Goal: Task Accomplishment & Management: Manage account settings

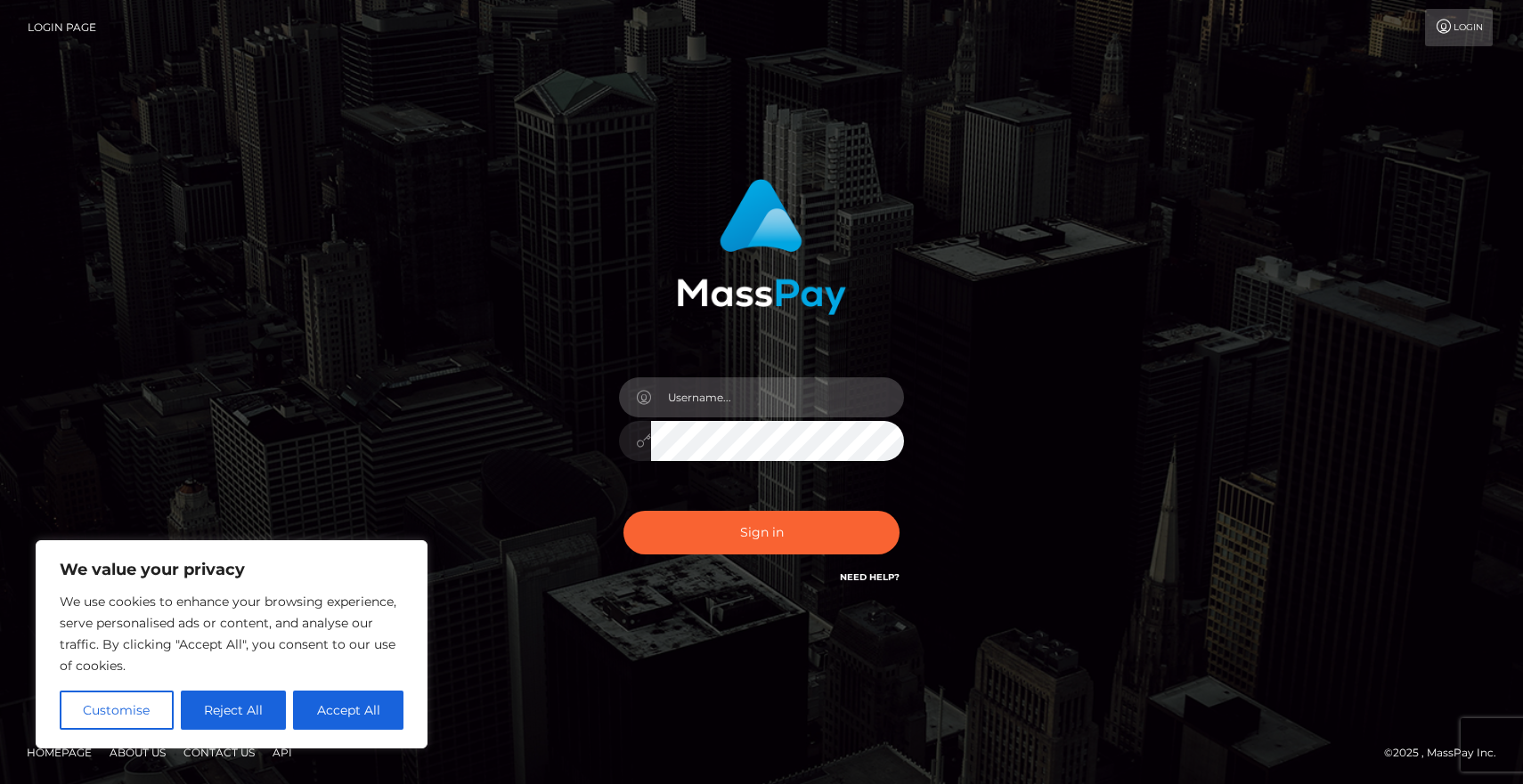
click at [762, 397] on input "text" at bounding box center [778, 397] width 253 height 40
type input "[EMAIL_ADDRESS][PERSON_NAME][DOMAIN_NAME]"
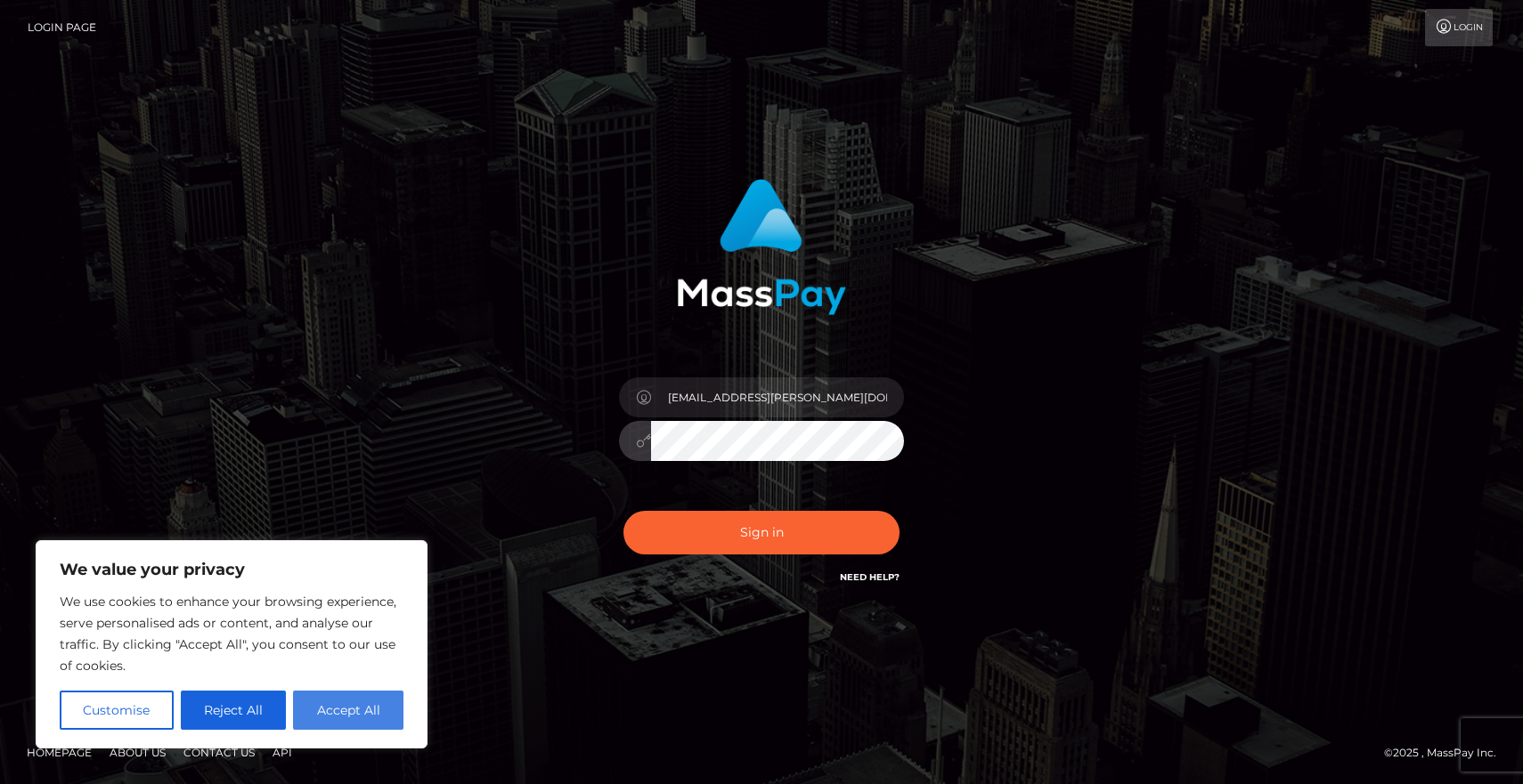
click at [367, 702] on button "Accept All" at bounding box center [348, 710] width 111 height 39
checkbox input "true"
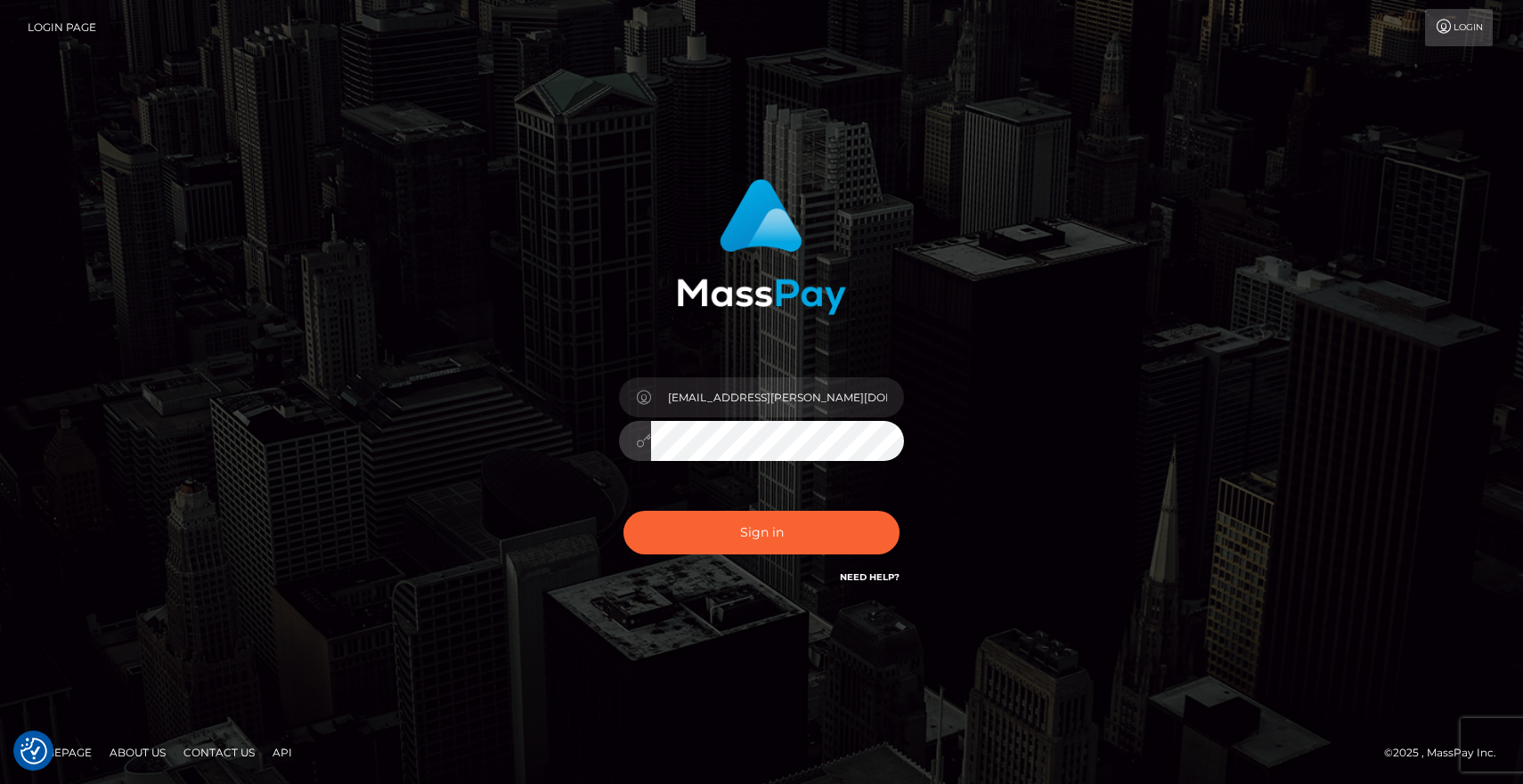
click at [623, 511] on button "Sign in" at bounding box center [761, 533] width 276 height 44
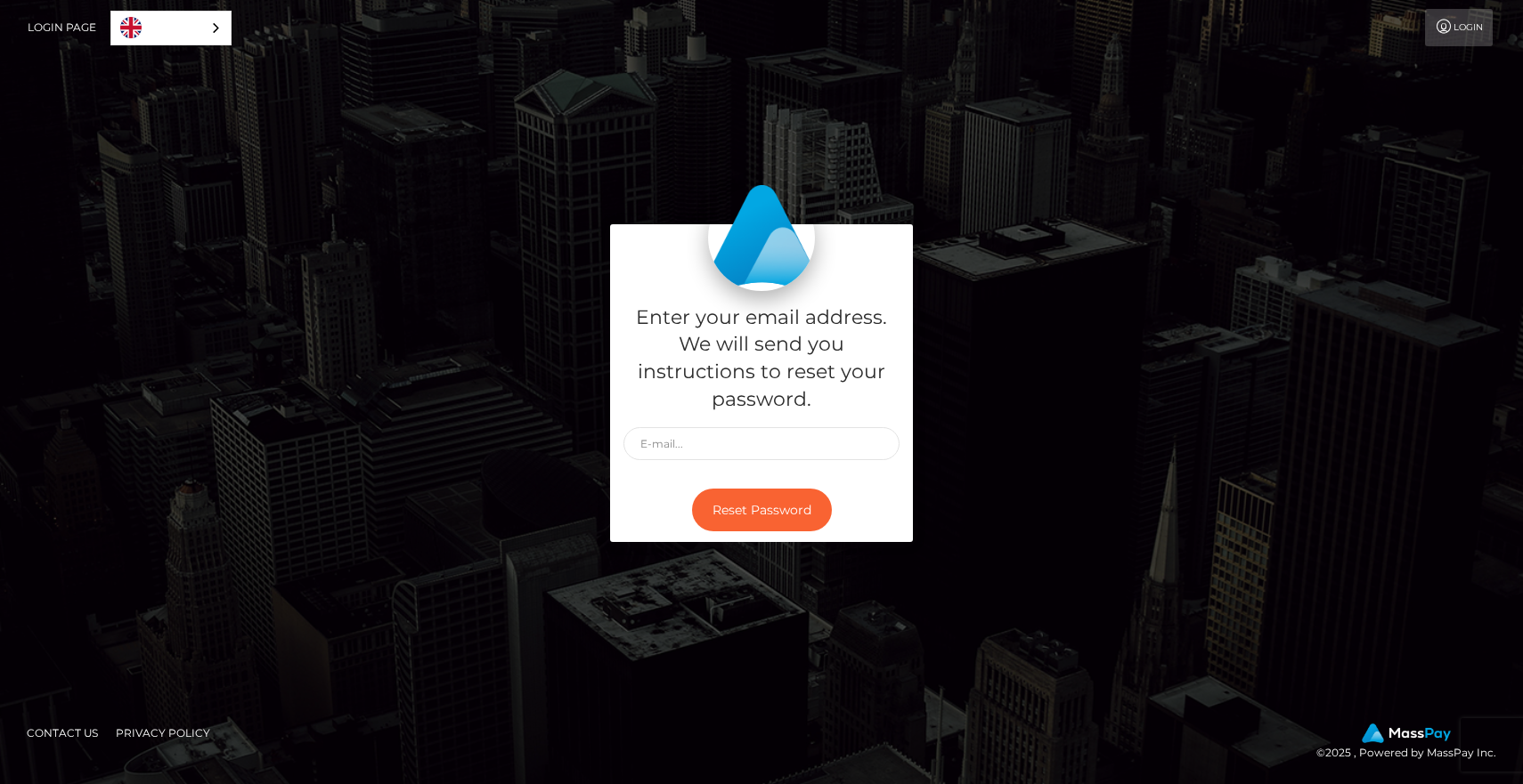
click at [1452, 20] on link "Login" at bounding box center [1459, 28] width 68 height 37
